Goal: Download file/media: Download file/media

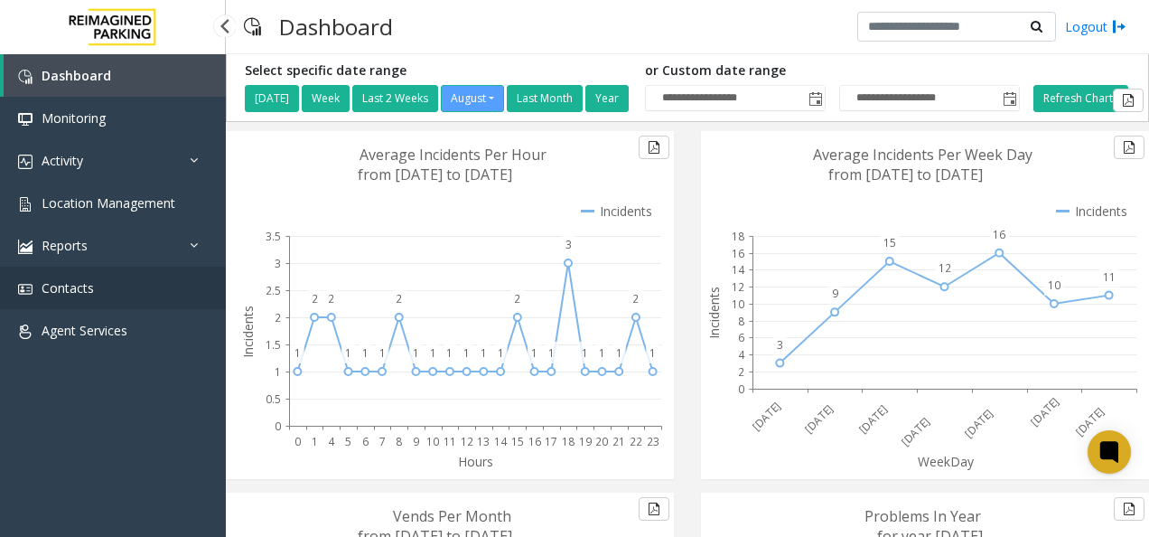
click at [89, 289] on span "Contacts" at bounding box center [68, 287] width 52 height 17
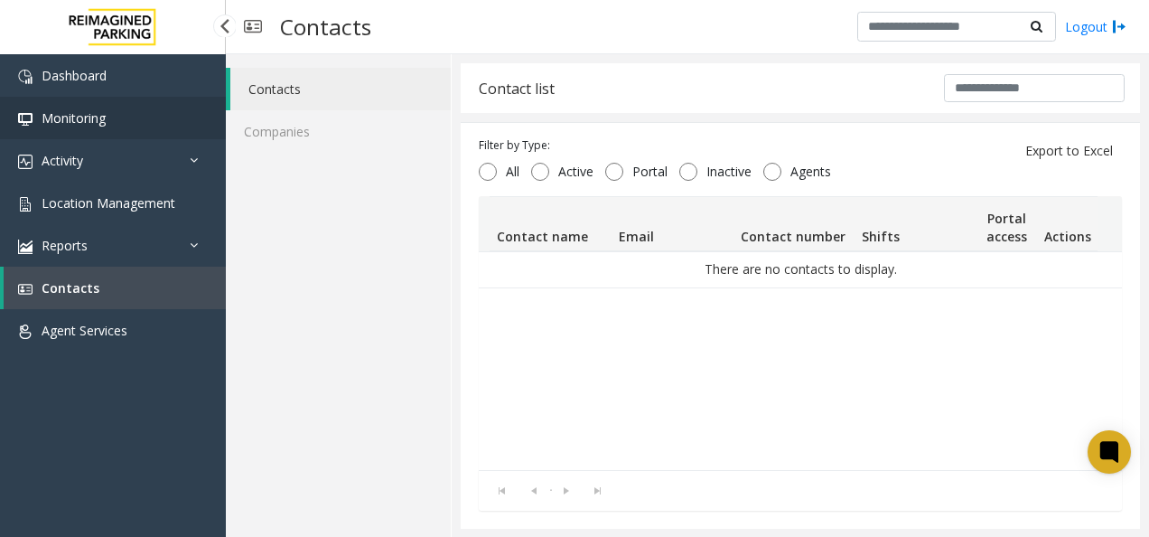
click at [92, 115] on span "Monitoring" at bounding box center [74, 117] width 64 height 17
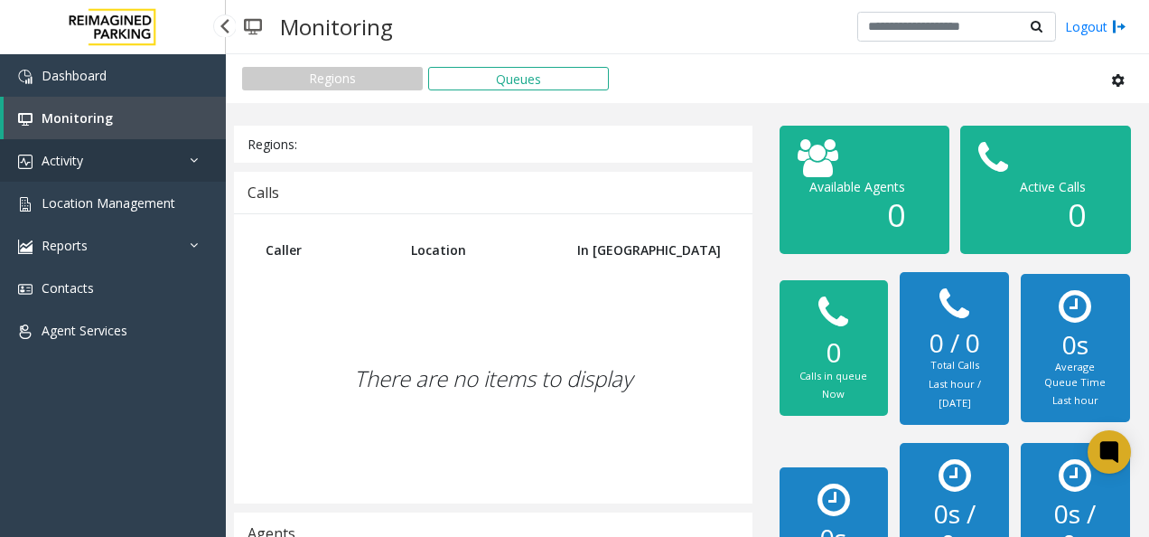
click at [70, 170] on link "Activity" at bounding box center [113, 160] width 226 height 42
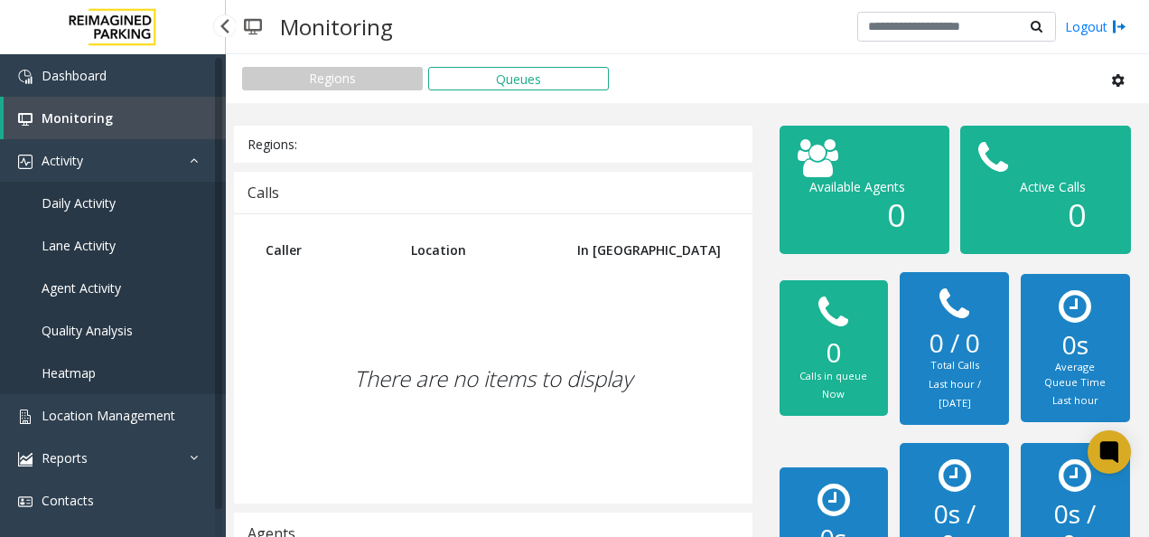
click at [99, 204] on span "Daily Activity" at bounding box center [79, 202] width 74 height 17
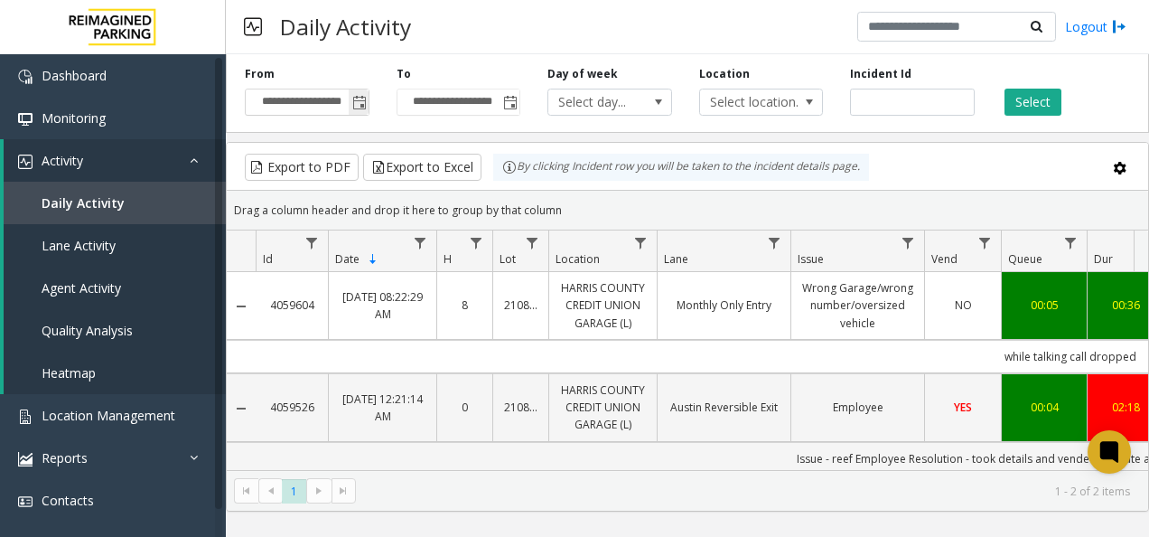
click at [356, 104] on span "Toggle popup" at bounding box center [359, 103] width 14 height 14
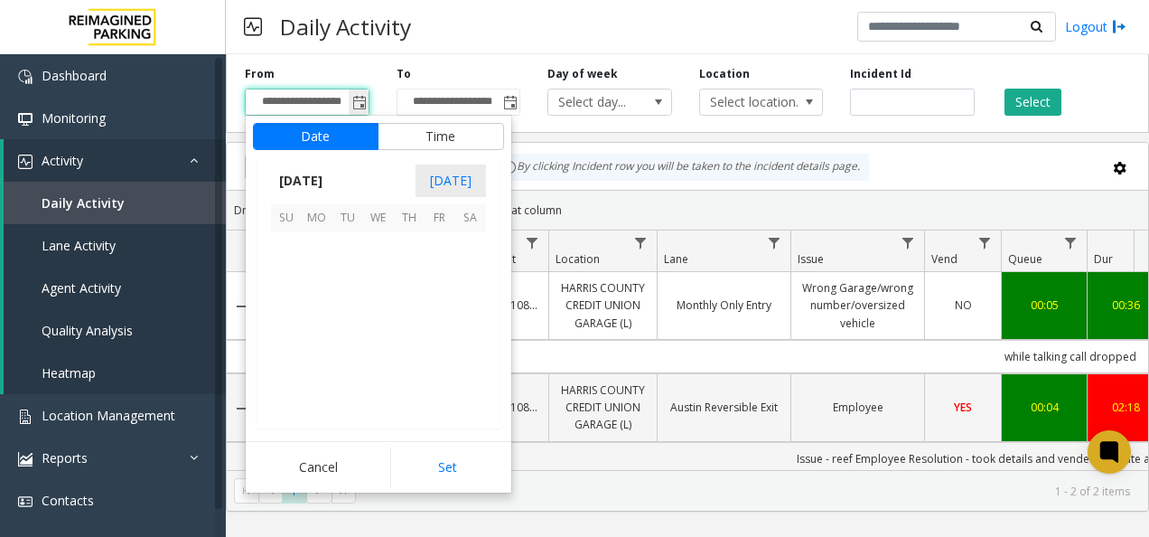
scroll to position [324092, 0]
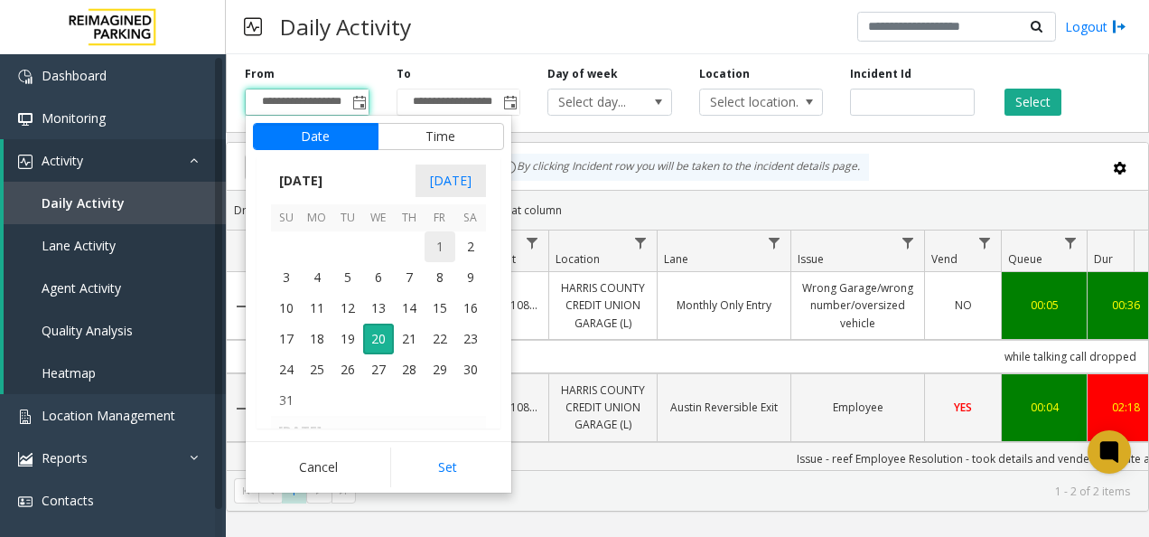
click at [448, 246] on span "1" at bounding box center [440, 246] width 31 height 31
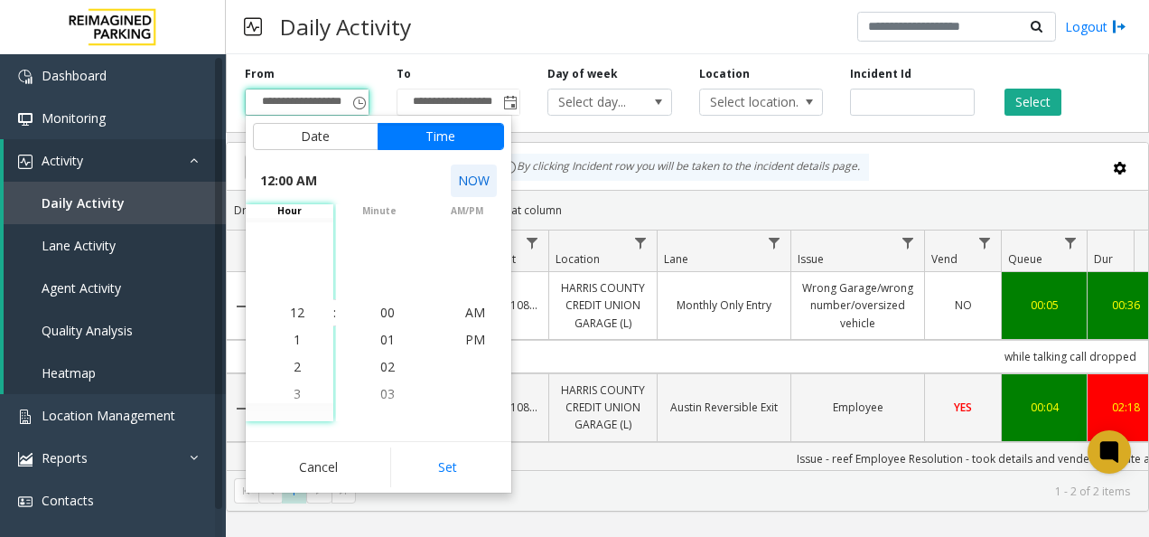
click at [472, 186] on button "NOW" at bounding box center [474, 180] width 46 height 33
click at [473, 173] on button "NOW" at bounding box center [474, 180] width 46 height 33
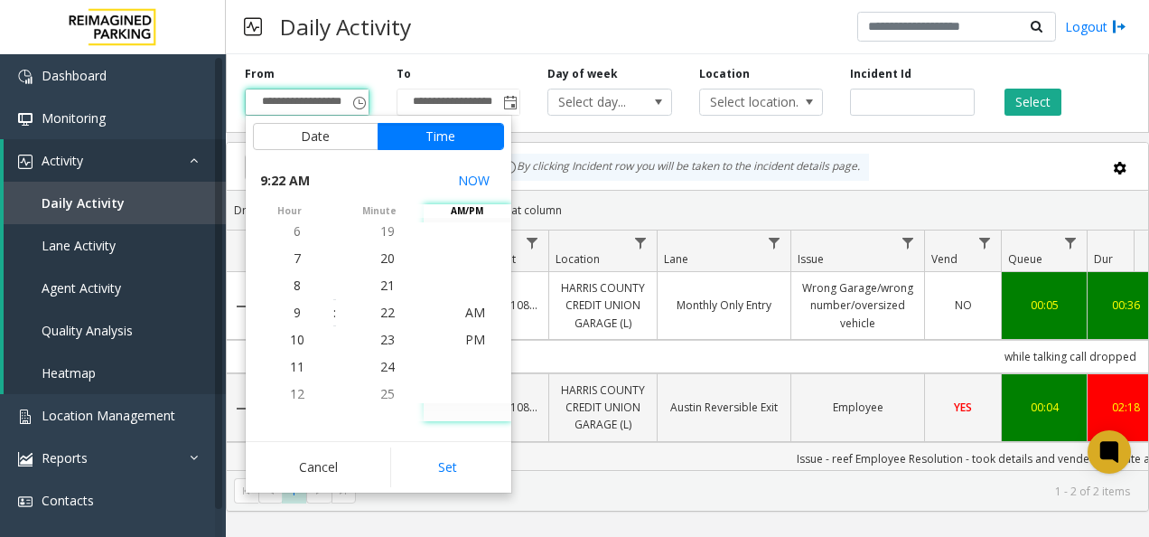
click at [454, 465] on button "Set" at bounding box center [447, 467] width 114 height 40
type input "**********"
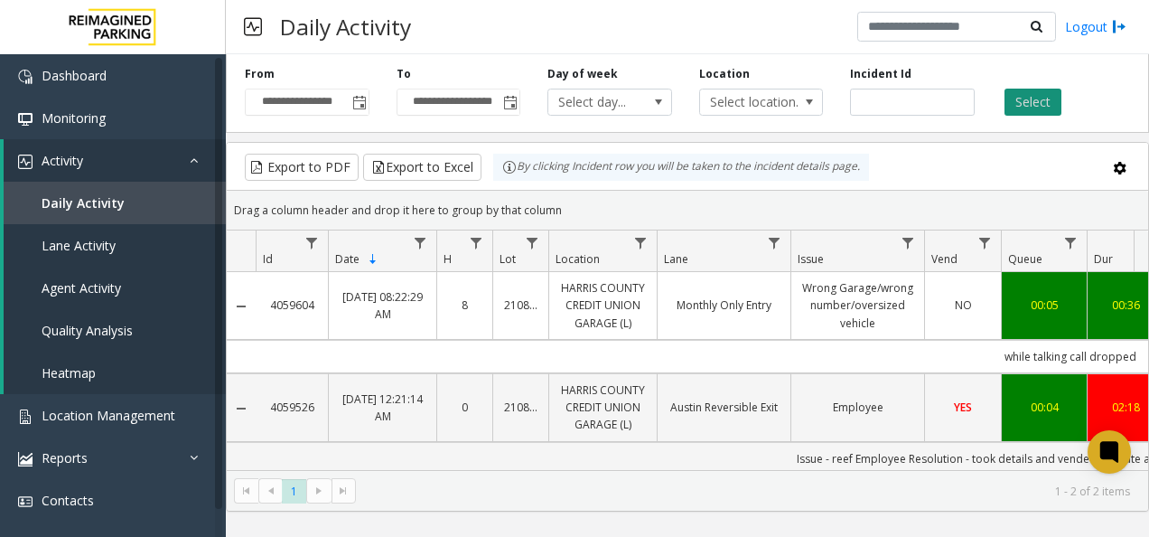
click at [1037, 101] on button "Select" at bounding box center [1033, 102] width 57 height 27
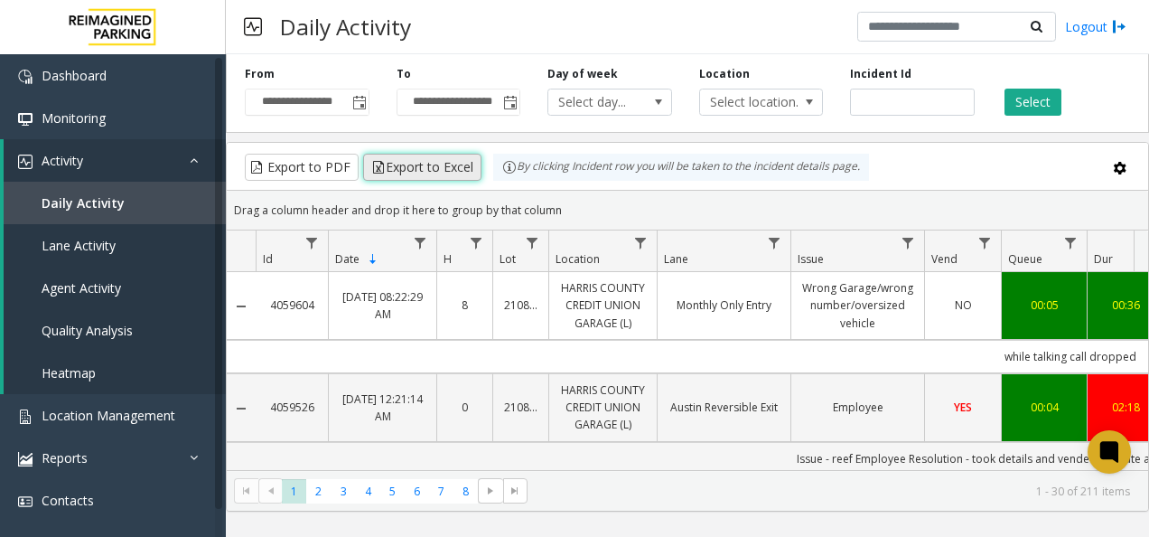
click at [428, 163] on button "Export to Excel" at bounding box center [422, 167] width 118 height 27
click at [409, 170] on button "Export to Excel" at bounding box center [422, 167] width 118 height 27
